Goal: Check status

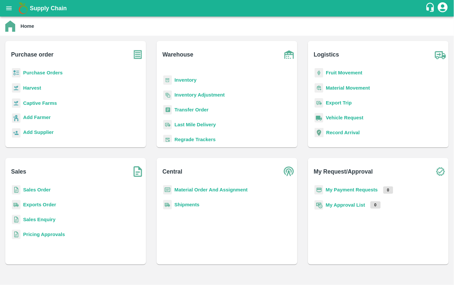
scroll to position [35, 0]
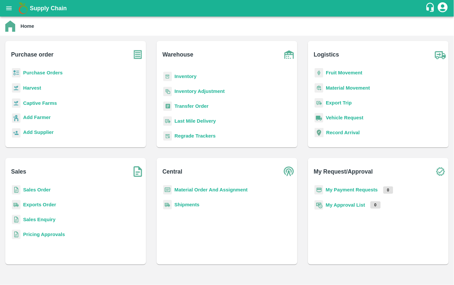
click at [194, 107] on b "Transfer Order" at bounding box center [192, 106] width 34 height 5
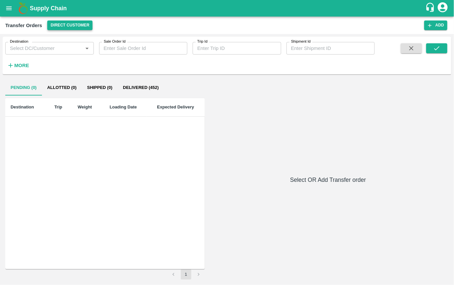
click at [77, 25] on button "Direct Customer" at bounding box center [69, 26] width 45 height 10
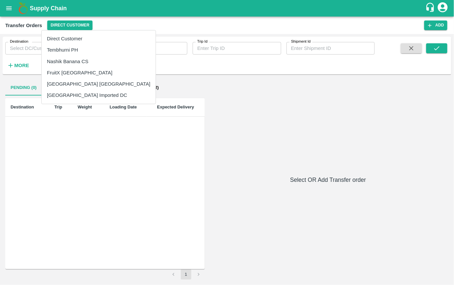
click at [71, 52] on li "Tembhurni PH" at bounding box center [99, 49] width 114 height 11
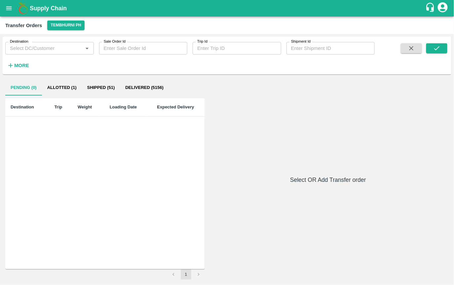
click at [54, 90] on button "Allotted (1)" at bounding box center [62, 88] width 40 height 16
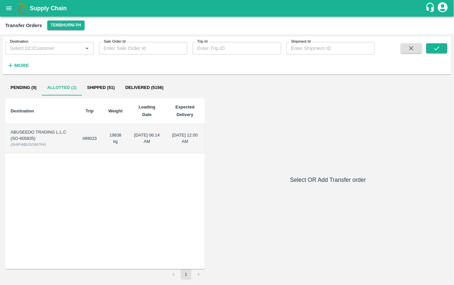
click at [111, 140] on td "19838 kg" at bounding box center [115, 138] width 27 height 29
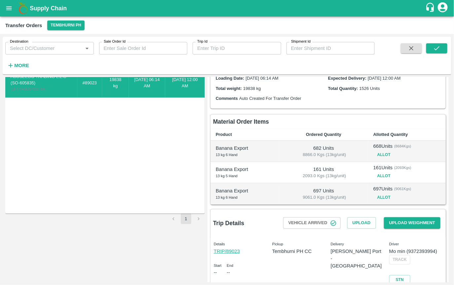
scroll to position [56, 0]
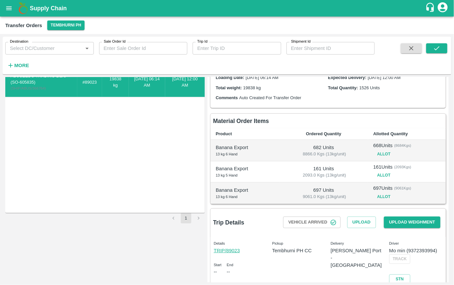
click at [275, 168] on td "Banana Export 13 kg 5 Hand" at bounding box center [245, 171] width 69 height 21
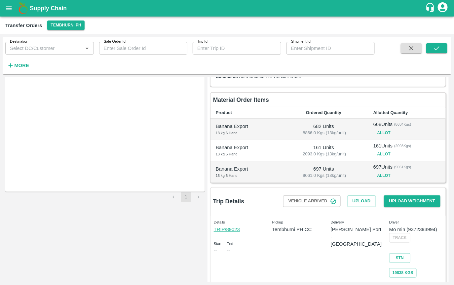
scroll to position [84, 0]
